Goal: Information Seeking & Learning: Learn about a topic

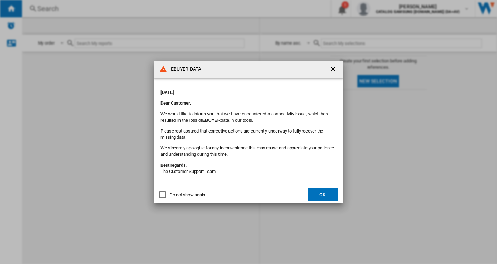
click at [315, 184] on md-content "[DATE] Dear Customer, We would like to inform you that we have encountered a co…" at bounding box center [249, 132] width 190 height 108
click at [311, 195] on button "OK" at bounding box center [322, 194] width 30 height 12
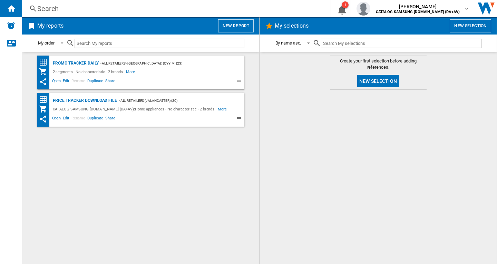
click at [130, 14] on div "Search Search 0 1 [PERSON_NAME] CATALOG SAMSUNG [DOMAIN_NAME] (DA+AV) CATALOG S…" at bounding box center [259, 8] width 475 height 17
click at [130, 9] on div "Search" at bounding box center [174, 9] width 275 height 10
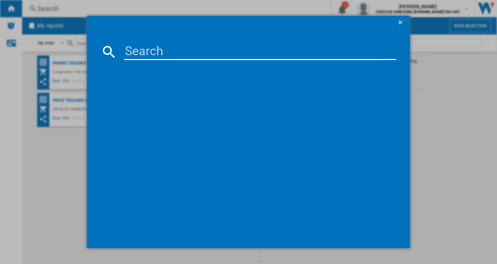
click at [192, 56] on input at bounding box center [260, 51] width 272 height 17
paste input "TI64IG00FZ"
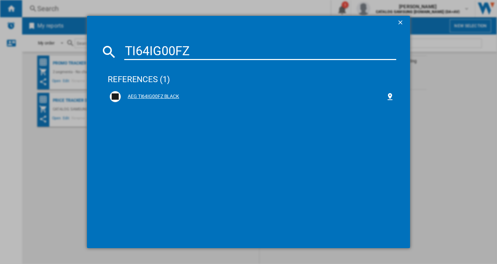
type input "TI64IG00FZ"
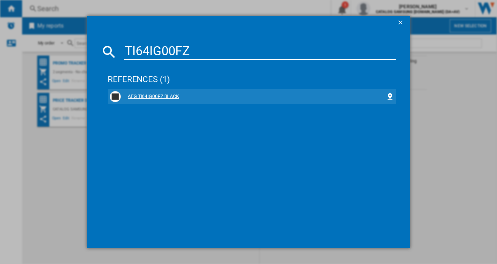
click at [156, 92] on div "AEG TI64IG00FZ BLACK" at bounding box center [252, 96] width 284 height 11
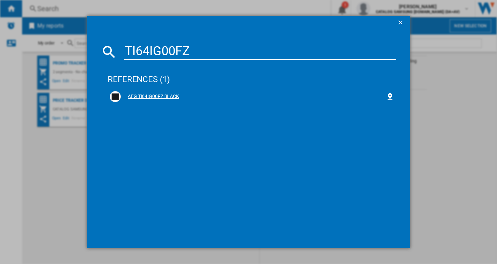
click at [142, 101] on div "AEG TI64IG00FZ BLACK" at bounding box center [252, 96] width 284 height 11
click at [146, 98] on div "AEG TI64IG00FZ BLACK" at bounding box center [253, 96] width 265 height 7
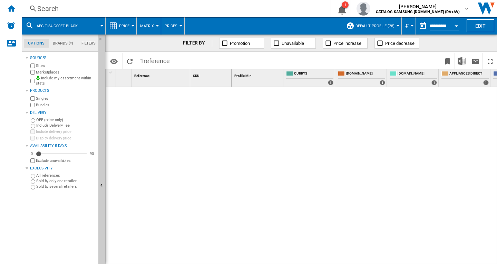
click at [150, 84] on div "Reference 1" at bounding box center [160, 77] width 59 height 17
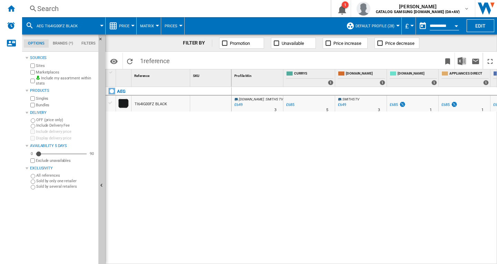
click at [146, 101] on div "TI64IG00FZ BLACK" at bounding box center [151, 104] width 32 height 16
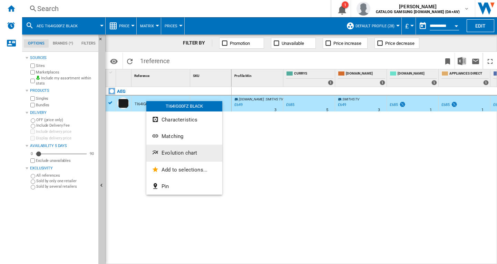
click at [170, 149] on button "Evolution chart" at bounding box center [184, 153] width 76 height 17
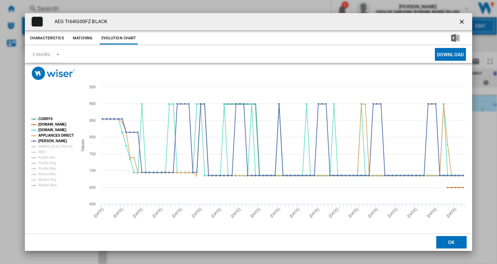
click at [46, 124] on tspan "[DOMAIN_NAME]" at bounding box center [52, 124] width 28 height 4
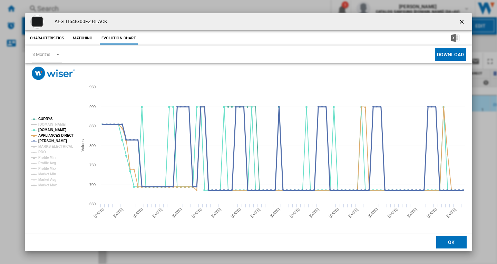
click at [50, 140] on tspan "[PERSON_NAME]" at bounding box center [52, 141] width 29 height 4
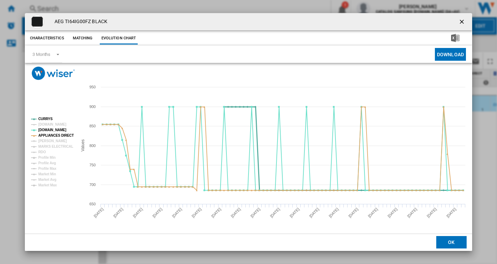
click at [47, 119] on tspan "CURRYS" at bounding box center [45, 119] width 14 height 4
click at [47, 136] on tspan "APPLIANCES DIRECT" at bounding box center [56, 136] width 36 height 4
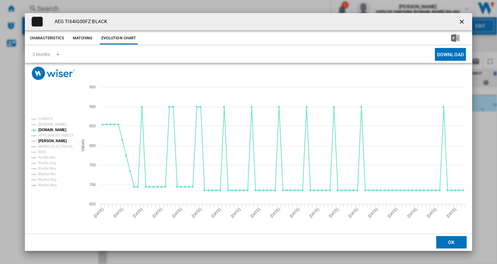
click at [51, 141] on tspan "[PERSON_NAME]" at bounding box center [52, 141] width 29 height 4
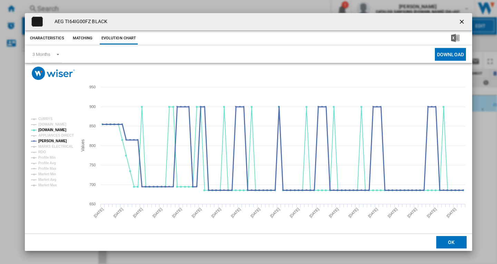
click at [51, 141] on tspan "[PERSON_NAME]" at bounding box center [52, 141] width 29 height 4
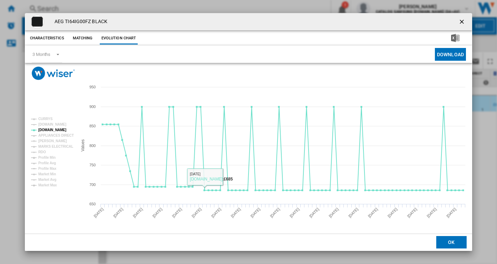
click at [459, 23] on ng-md-icon "getI18NText('BUTTONS.CLOSE_DIALOG')" at bounding box center [462, 22] width 8 height 8
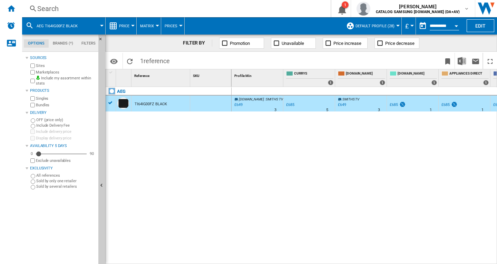
click at [190, 8] on div "Search" at bounding box center [174, 9] width 275 height 10
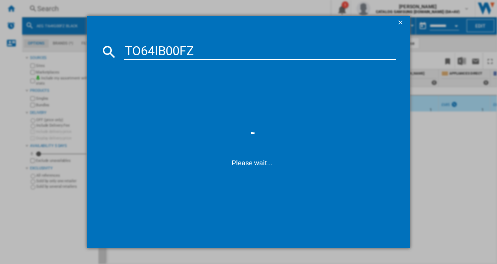
type input "TO64IB00FZ"
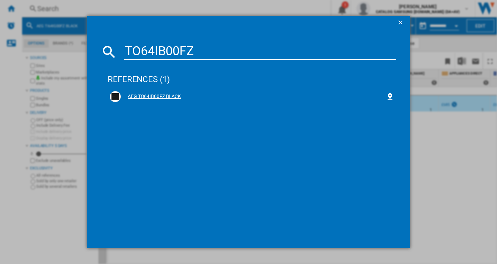
click at [140, 101] on div "AEG TO64IB00FZ BLACK" at bounding box center [252, 96] width 284 height 11
click at [141, 97] on div "AEG TO64IB00FZ BLACK" at bounding box center [253, 96] width 265 height 7
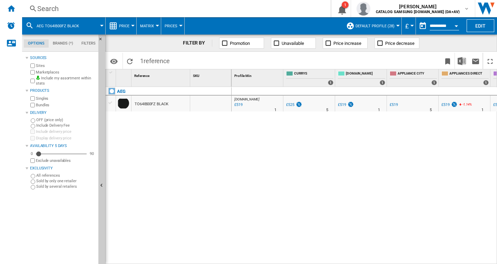
click at [166, 100] on div "TO64IB00FZ BLACK" at bounding box center [151, 104] width 33 height 16
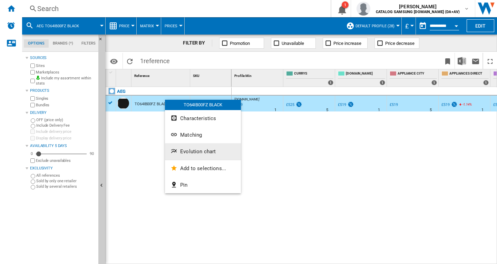
click at [197, 151] on span "Evolution chart" at bounding box center [198, 151] width 36 height 6
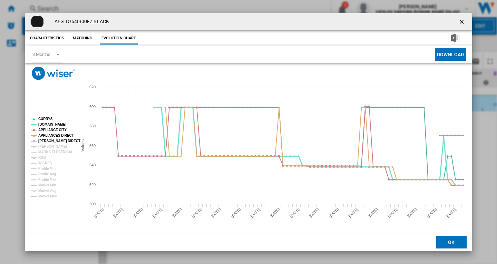
click at [46, 122] on tspan "[DOMAIN_NAME]" at bounding box center [52, 124] width 28 height 4
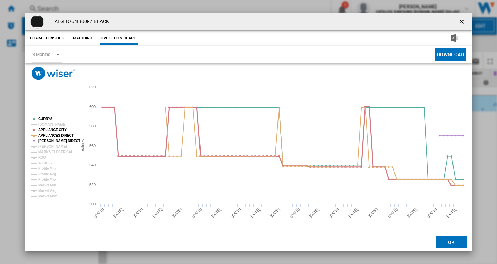
click at [46, 130] on tspan "APPLIANCE CITY" at bounding box center [52, 130] width 28 height 4
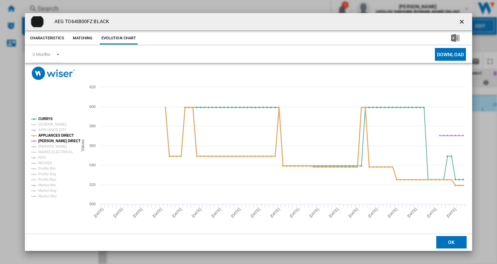
click at [48, 137] on tspan "APPLIANCES DIRECT" at bounding box center [56, 136] width 36 height 4
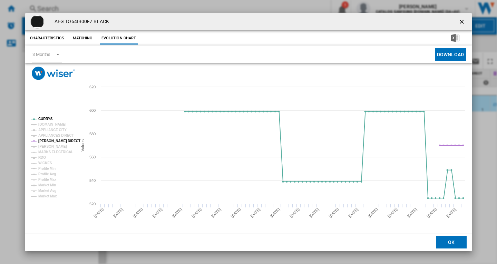
click at [50, 142] on tspan "[PERSON_NAME] DIRECT" at bounding box center [59, 141] width 42 height 4
click at [463, 20] on ng-md-icon "getI18NText('BUTTONS.CLOSE_DIALOG')" at bounding box center [462, 22] width 8 height 8
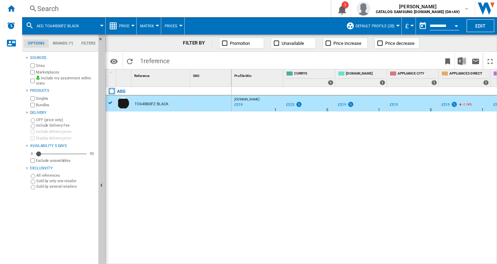
click at [206, 9] on div "Search" at bounding box center [174, 9] width 275 height 10
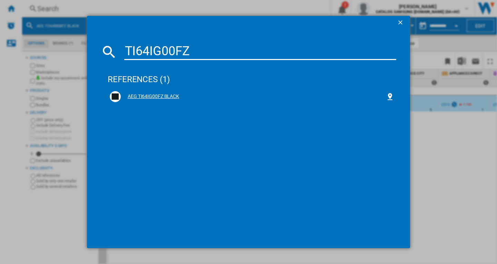
type input "TI64IG00FZ"
click at [157, 92] on div "AEG TI64IG00FZ BLACK" at bounding box center [252, 96] width 284 height 11
click at [156, 92] on div "AEG TI64IG00FZ BLACK" at bounding box center [252, 96] width 284 height 11
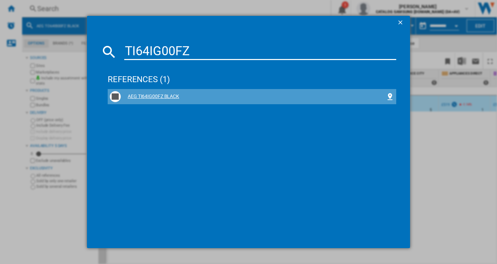
click at [185, 92] on div "AEG TI64IG00FZ BLACK" at bounding box center [252, 96] width 284 height 11
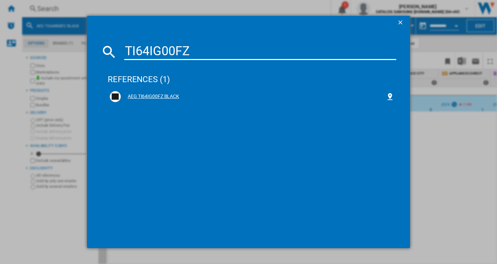
click at [174, 95] on div "AEG TI64IG00FZ BLACK" at bounding box center [253, 96] width 265 height 7
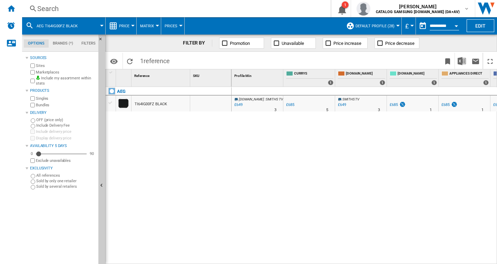
click at [169, 98] on div "TI64IG00FZ BLACK" at bounding box center [160, 104] width 58 height 16
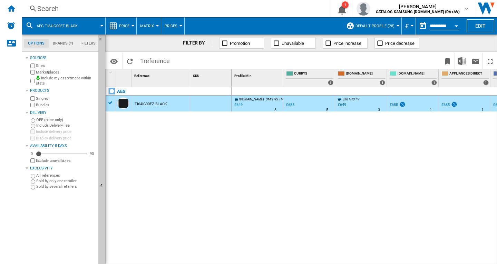
drag, startPoint x: 160, startPoint y: 109, endPoint x: 145, endPoint y: 112, distance: 15.9
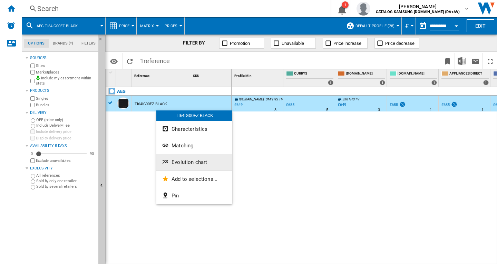
click at [182, 166] on button "Evolution chart" at bounding box center [194, 162] width 76 height 17
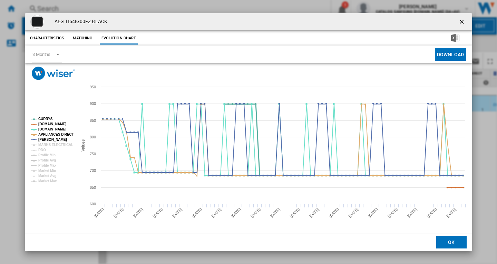
click at [51, 126] on tspan "[DOMAIN_NAME]" at bounding box center [52, 124] width 28 height 4
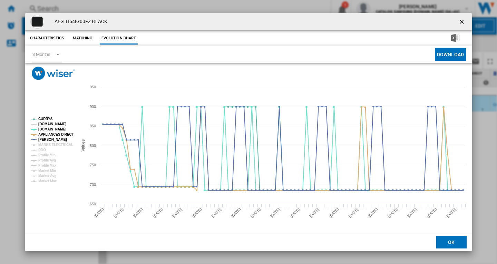
click at [57, 126] on tspan "[DOMAIN_NAME]" at bounding box center [52, 124] width 28 height 4
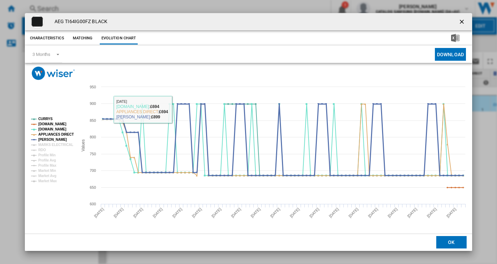
click at [45, 138] on tspan "[PERSON_NAME]" at bounding box center [52, 140] width 29 height 4
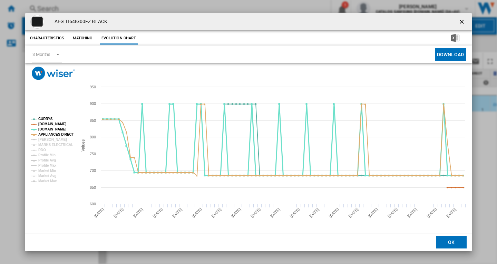
click at [47, 129] on tspan "[DOMAIN_NAME]" at bounding box center [52, 129] width 28 height 4
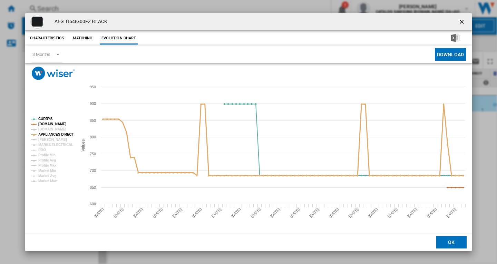
click at [55, 134] on tspan "APPLIANCES DIRECT" at bounding box center [56, 134] width 36 height 4
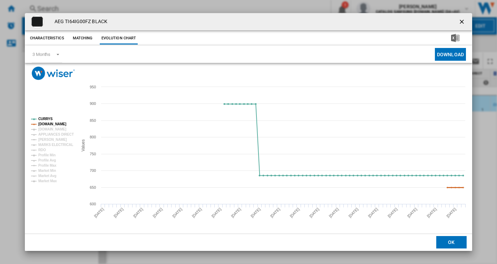
click at [55, 122] on tspan "[DOMAIN_NAME]" at bounding box center [52, 124] width 28 height 4
